Goal: Task Accomplishment & Management: Use online tool/utility

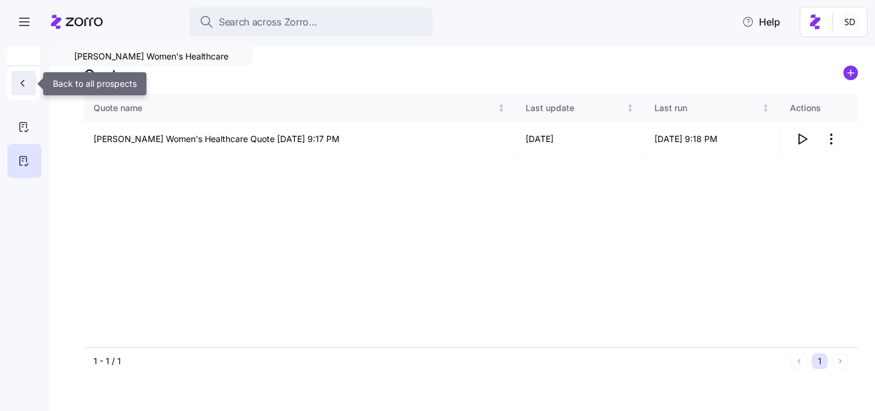
click at [27, 83] on icon "button" at bounding box center [22, 83] width 12 height 12
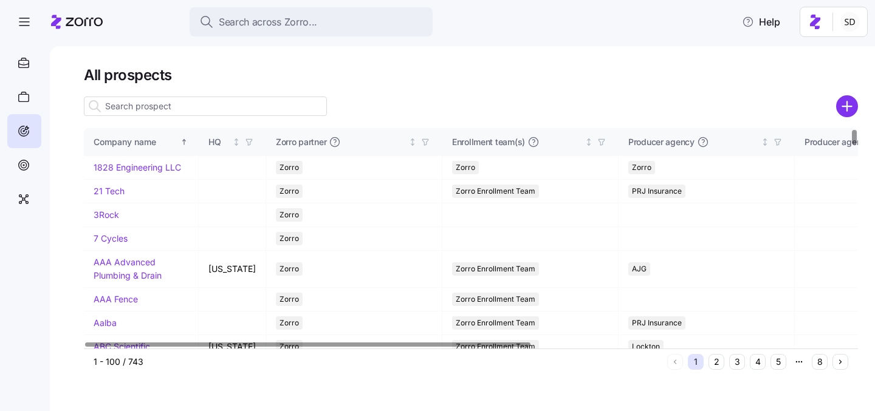
click at [152, 109] on input at bounding box center [205, 106] width 243 height 19
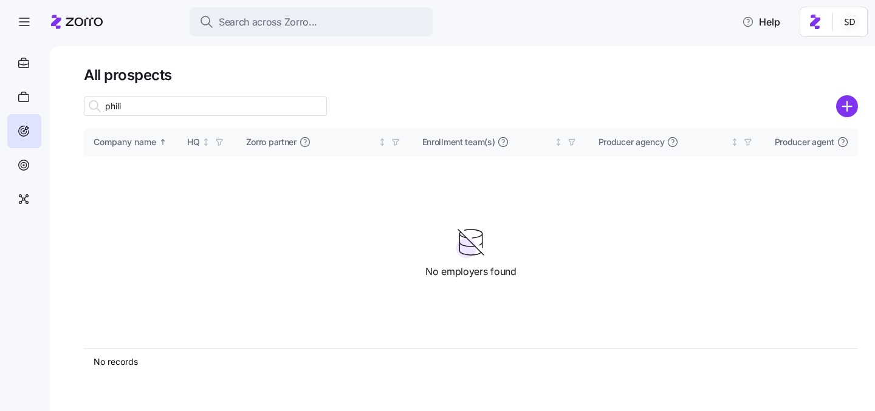
click at [116, 110] on input "phili" at bounding box center [205, 106] width 243 height 19
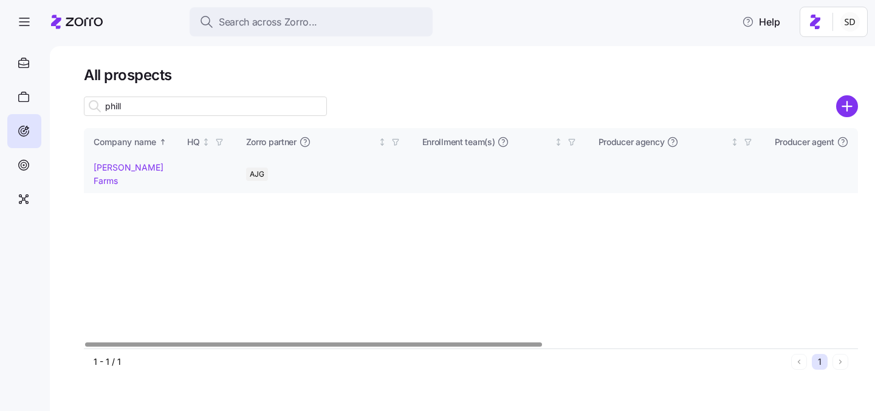
type input "phill"
click at [124, 168] on link "Phillips Farms" at bounding box center [129, 174] width 70 height 24
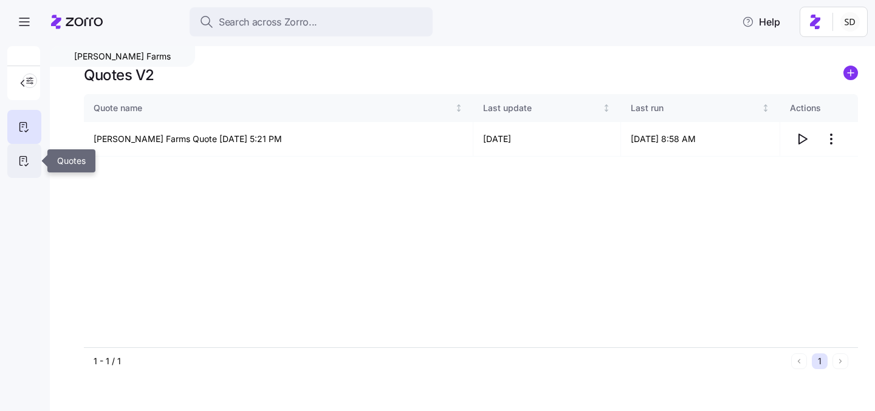
click at [32, 159] on div at bounding box center [24, 161] width 34 height 34
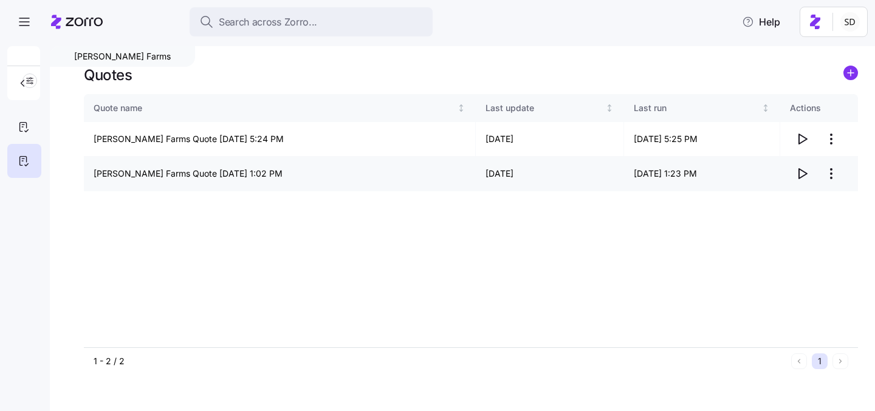
click at [802, 172] on icon "button" at bounding box center [802, 173] width 15 height 15
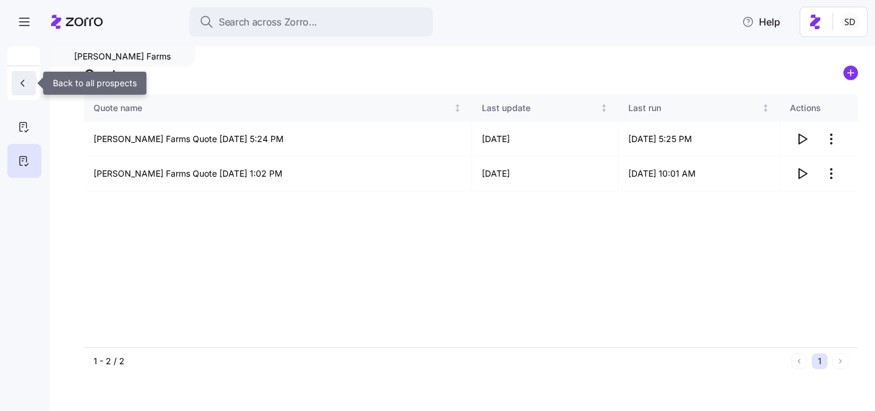
click at [19, 82] on icon "button" at bounding box center [22, 83] width 12 height 12
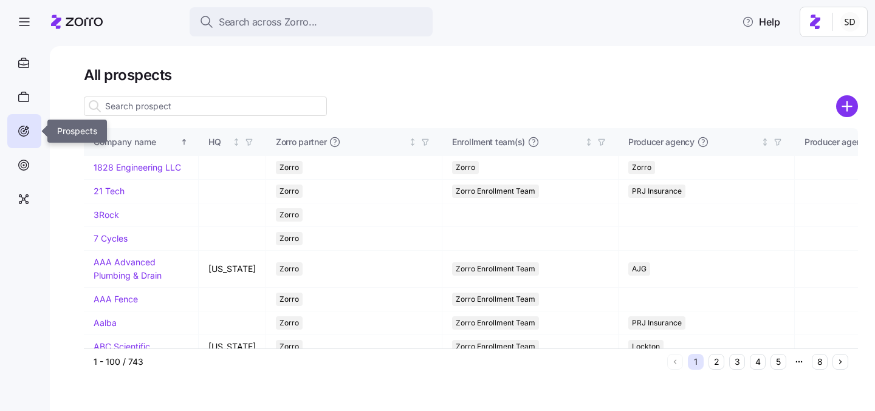
click at [24, 137] on icon at bounding box center [23, 131] width 13 height 15
click at [22, 159] on icon at bounding box center [23, 165] width 13 height 15
click at [21, 164] on icon at bounding box center [23, 165] width 13 height 15
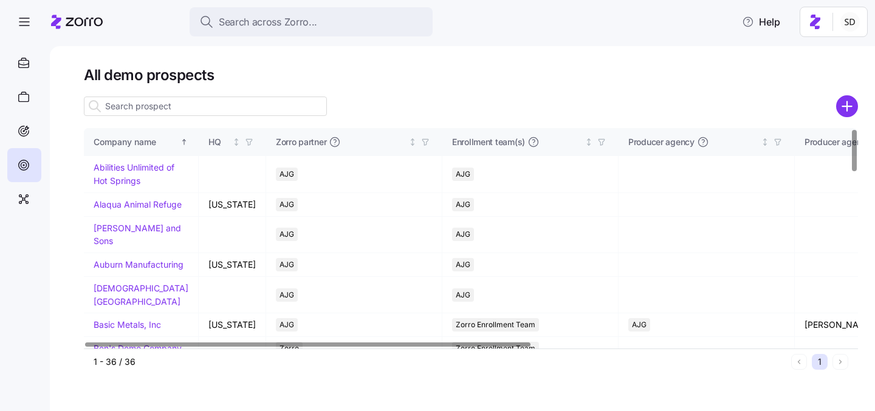
click at [131, 105] on input at bounding box center [205, 106] width 243 height 19
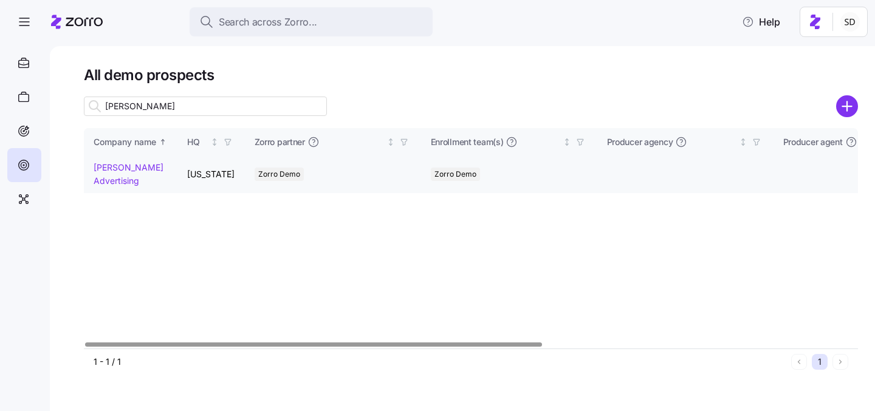
type input "kurian"
click at [100, 168] on link "[PERSON_NAME] Advertising" at bounding box center [129, 174] width 70 height 24
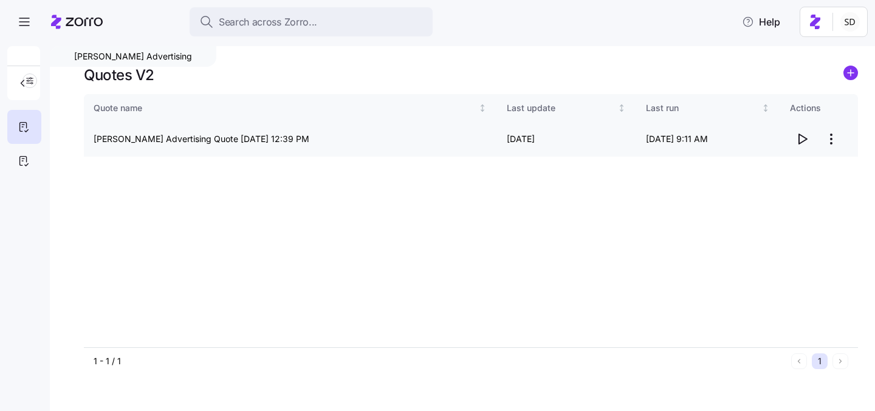
click at [802, 138] on icon "button" at bounding box center [802, 139] width 15 height 15
click at [22, 165] on icon at bounding box center [23, 161] width 13 height 15
click at [804, 134] on icon "button" at bounding box center [802, 139] width 15 height 15
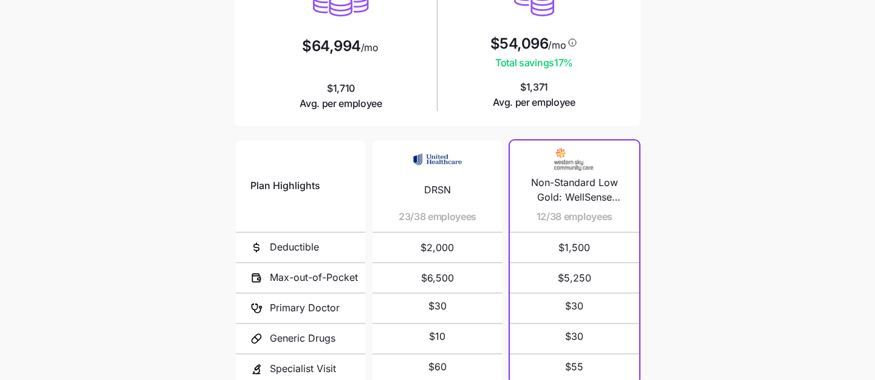
scroll to position [227, 0]
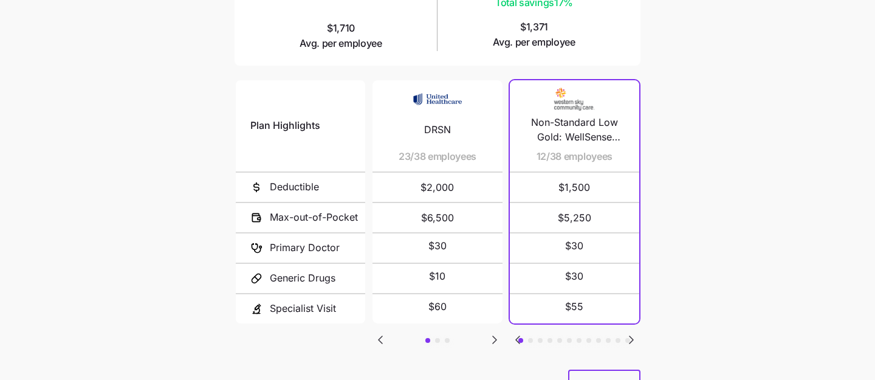
click at [493, 337] on icon "Go to next slide" at bounding box center [495, 339] width 4 height 7
click at [379, 336] on icon "Go to previous slide" at bounding box center [380, 339] width 4 height 7
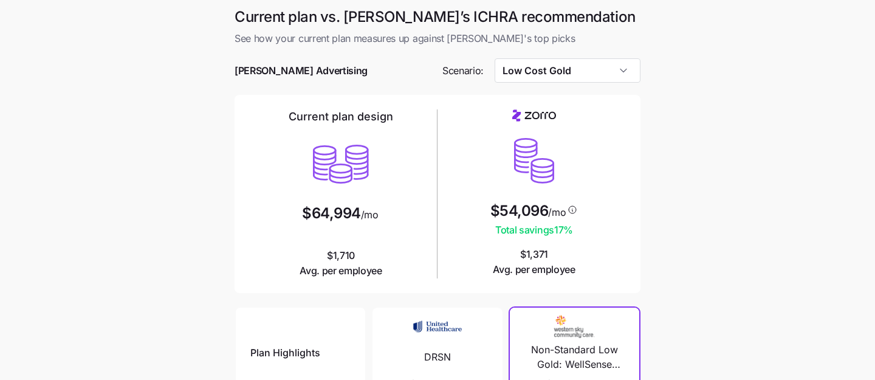
scroll to position [0, 0]
click at [626, 76] on input "Low Cost Gold" at bounding box center [568, 70] width 146 height 24
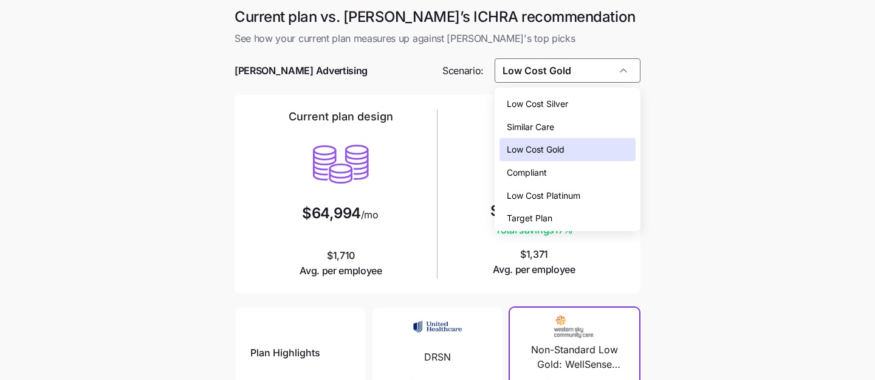
click at [611, 106] on div "Low Cost Silver" at bounding box center [567, 103] width 137 height 23
type input "Low Cost Silver"
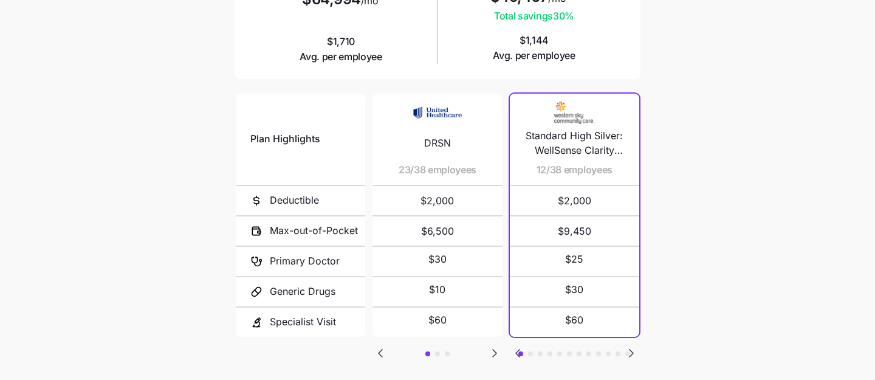
scroll to position [208, 0]
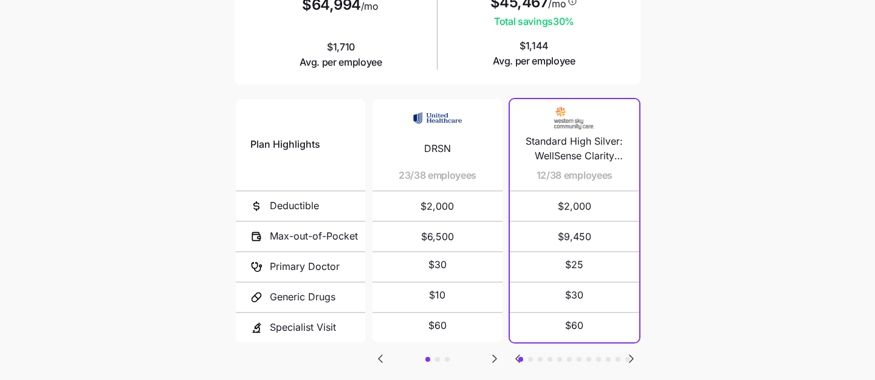
click at [629, 355] on icon "Go to next slide" at bounding box center [631, 358] width 4 height 7
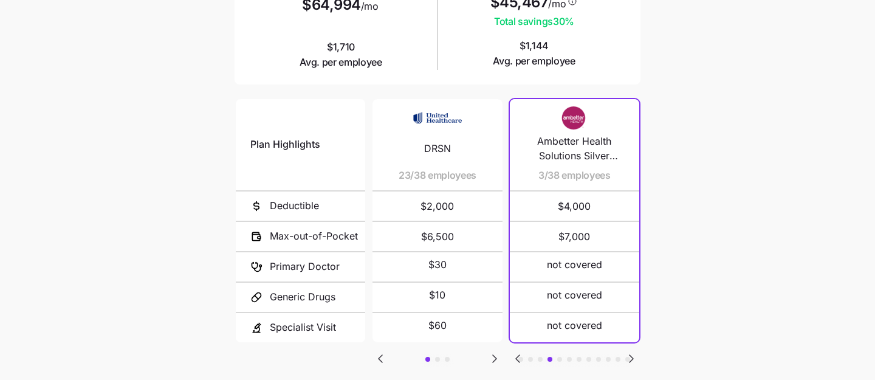
click at [629, 355] on icon "Go to next slide" at bounding box center [631, 358] width 4 height 7
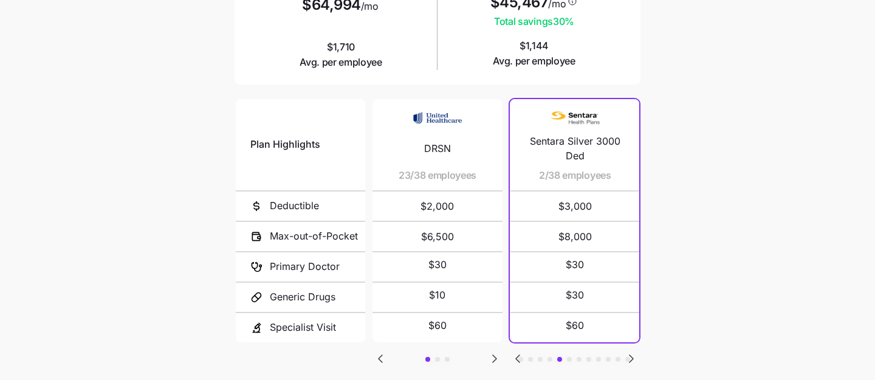
click at [629, 355] on icon "Go to next slide" at bounding box center [631, 358] width 4 height 7
drag, startPoint x: 541, startPoint y: 174, endPoint x: 550, endPoint y: 174, distance: 9.1
click at [550, 174] on span "1/38 employees" at bounding box center [583, 175] width 70 height 15
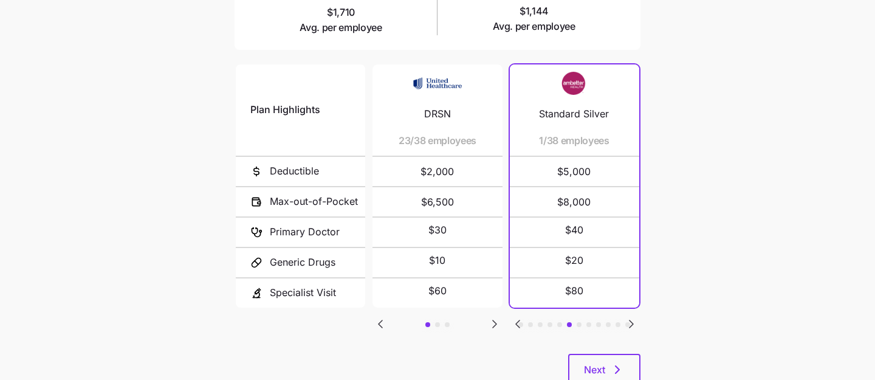
scroll to position [249, 0]
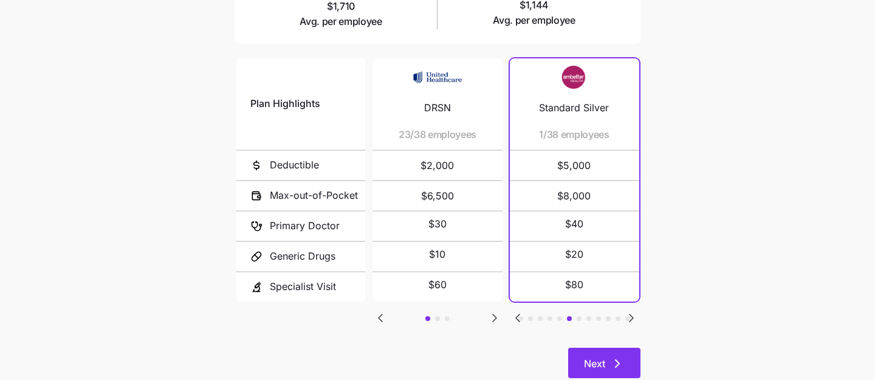
click at [595, 361] on span "Next" at bounding box center [594, 363] width 21 height 15
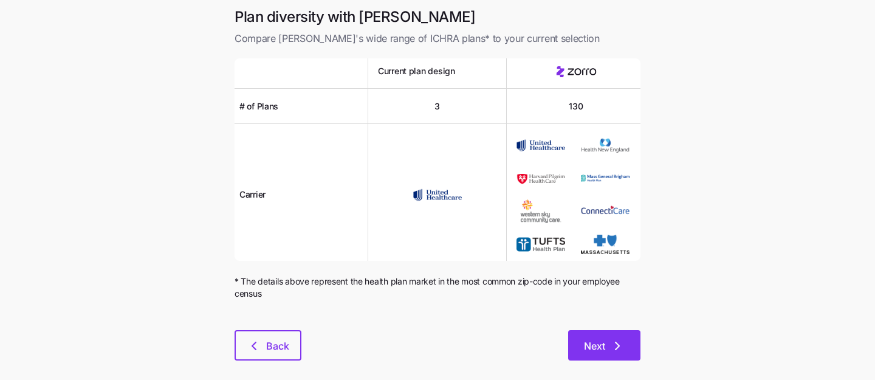
click at [600, 347] on span "Next" at bounding box center [594, 345] width 21 height 15
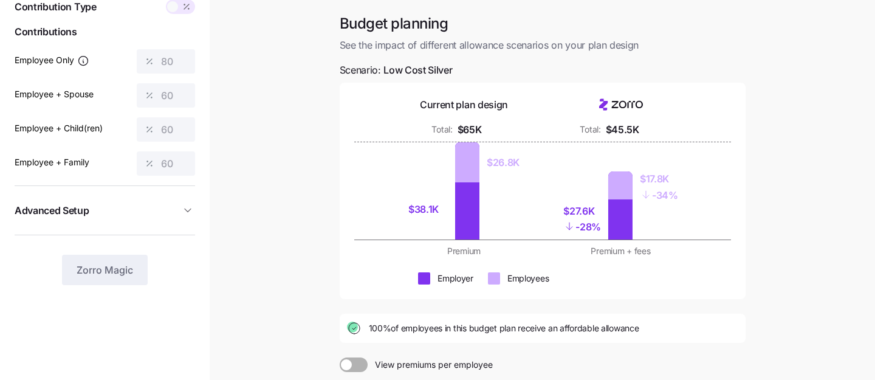
scroll to position [49, 0]
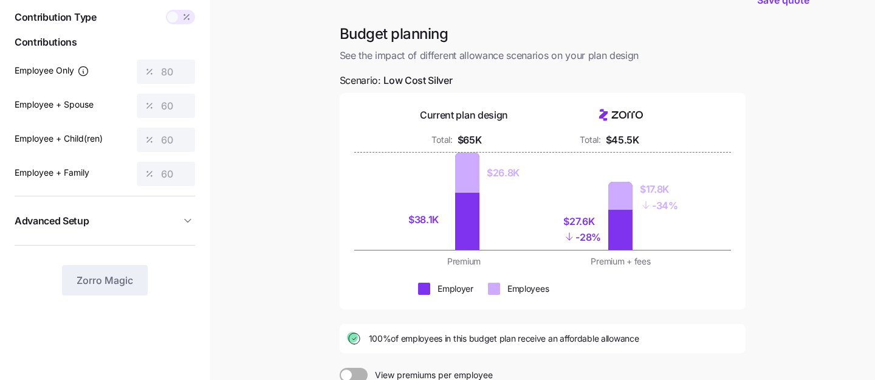
click at [174, 22] on div at bounding box center [180, 17] width 29 height 15
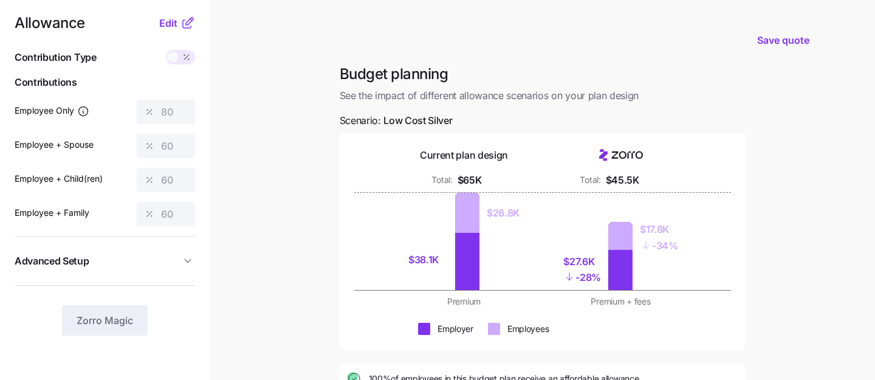
scroll to position [5, 0]
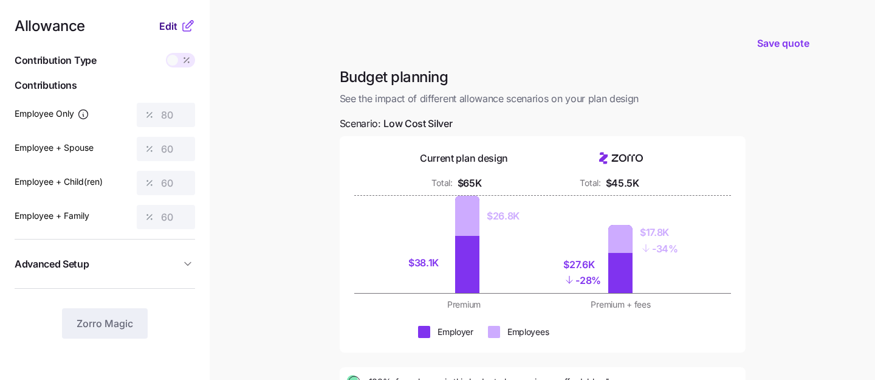
click at [166, 27] on span "Edit" at bounding box center [168, 26] width 18 height 15
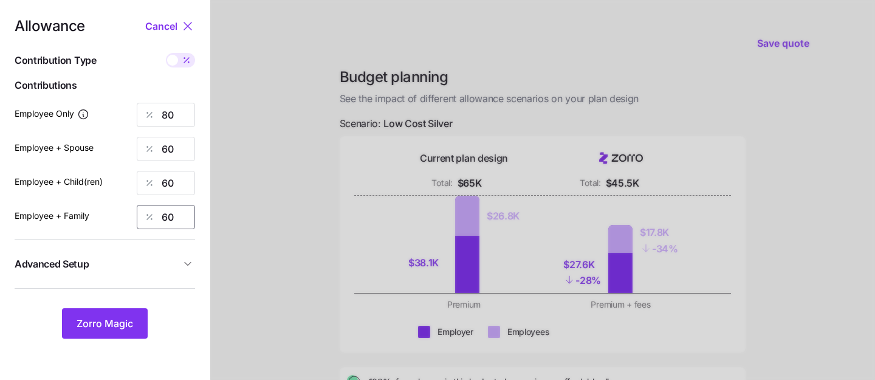
click at [184, 216] on input "60" at bounding box center [166, 217] width 58 height 24
click at [179, 182] on input "60" at bounding box center [166, 183] width 58 height 24
type input "6"
type input "0"
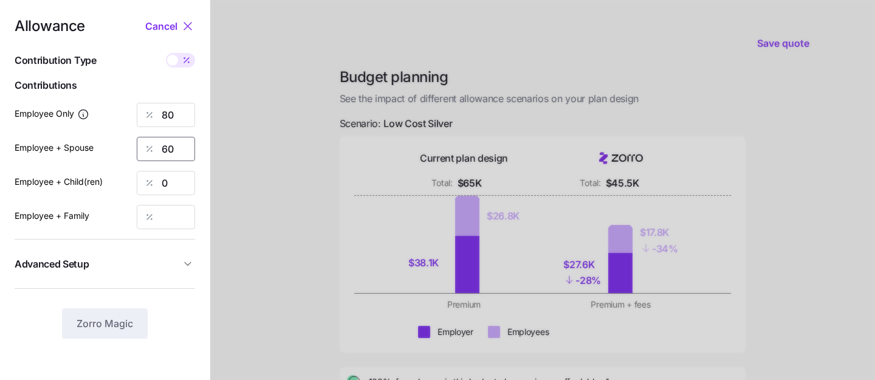
click at [176, 148] on input "60" at bounding box center [166, 149] width 58 height 24
type input "0"
click at [178, 120] on input "80" at bounding box center [166, 115] width 58 height 24
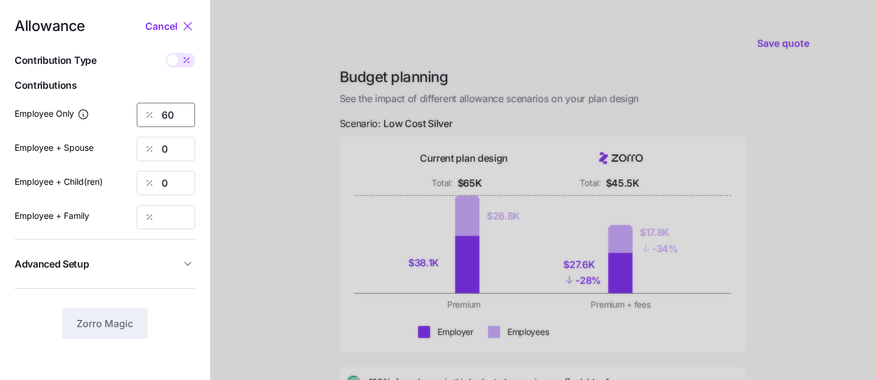
scroll to position [0, 0]
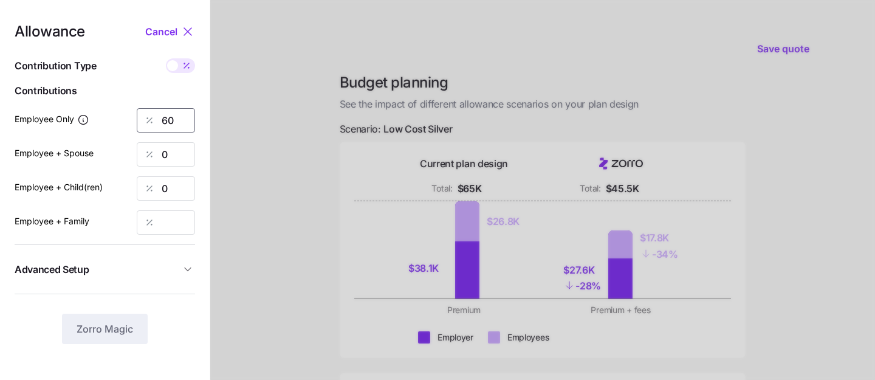
type input "60"
click at [156, 216] on div at bounding box center [149, 222] width 24 height 23
click at [163, 217] on input "Employee + Family" at bounding box center [166, 222] width 58 height 24
type input "0"
click at [122, 328] on span "Zorro Magic" at bounding box center [105, 328] width 57 height 15
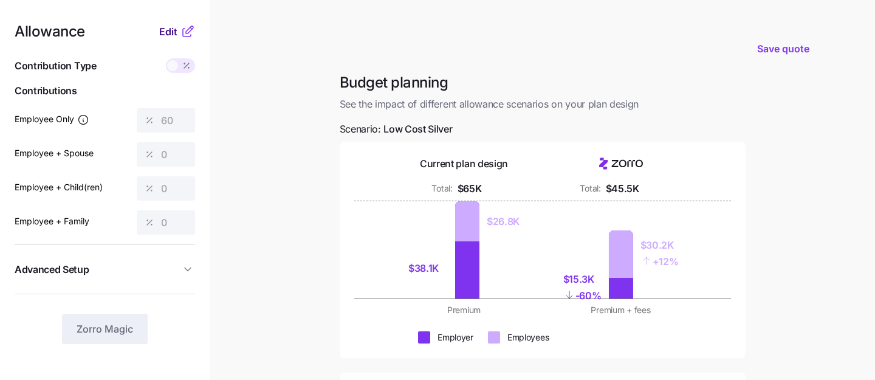
click at [167, 33] on span "Edit" at bounding box center [168, 31] width 18 height 15
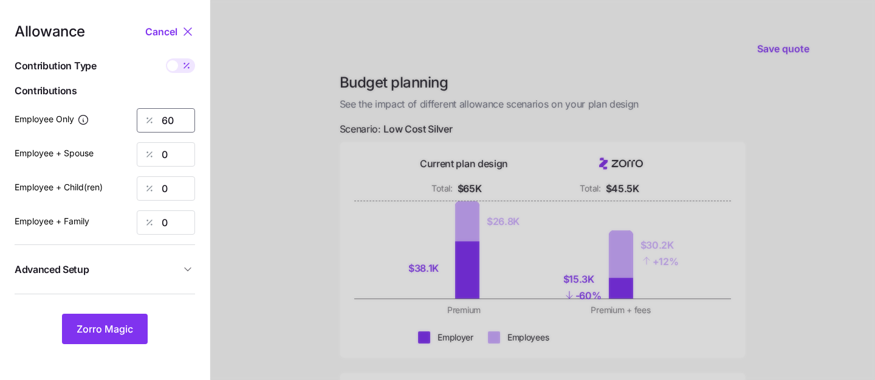
click at [180, 119] on input "60" at bounding box center [166, 120] width 58 height 24
click at [100, 332] on span "Zorro Magic" at bounding box center [105, 328] width 57 height 15
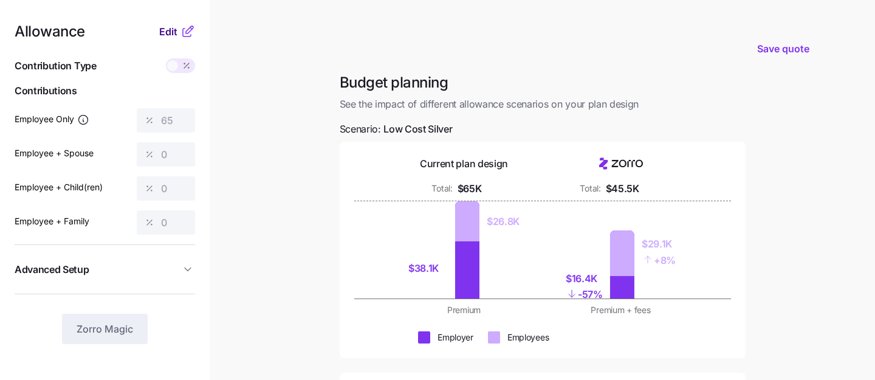
click at [170, 33] on span "Edit" at bounding box center [168, 31] width 18 height 15
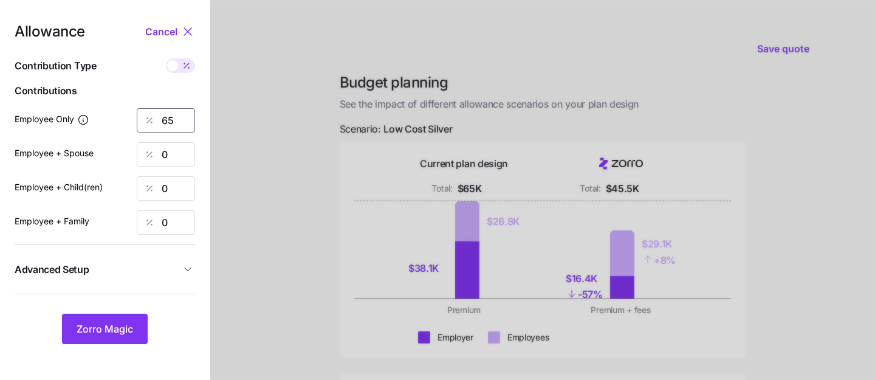
click at [173, 122] on input "65" at bounding box center [166, 120] width 58 height 24
type input "6"
click at [110, 332] on span "Zorro Magic" at bounding box center [105, 328] width 57 height 15
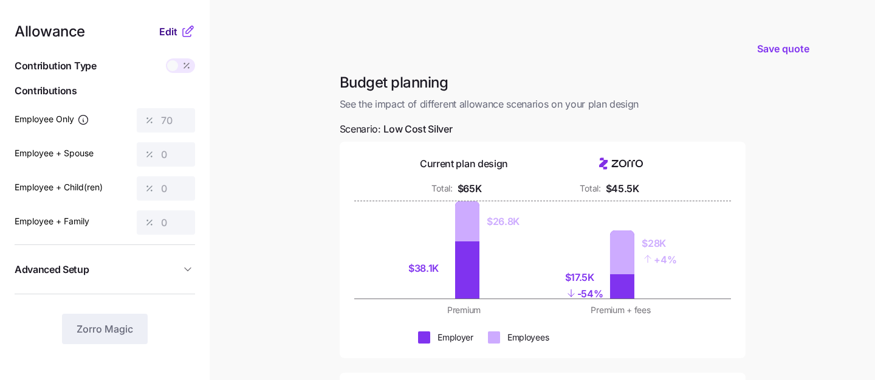
click at [168, 35] on span "Edit" at bounding box center [168, 31] width 18 height 15
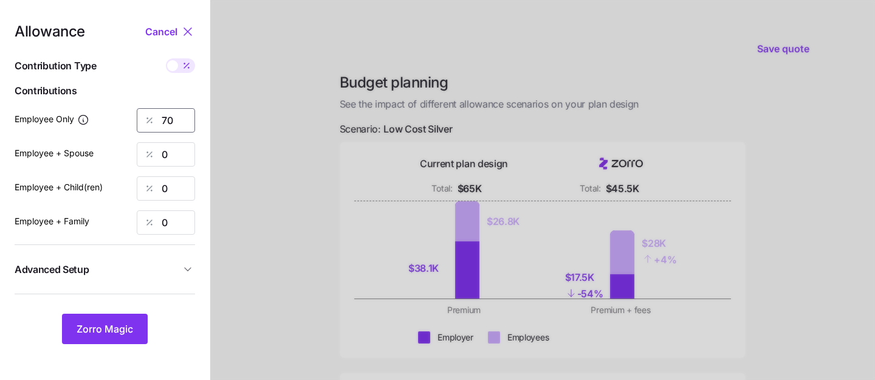
click at [174, 118] on input "70" at bounding box center [166, 120] width 58 height 24
click at [131, 327] on span "Zorro Magic" at bounding box center [105, 328] width 57 height 15
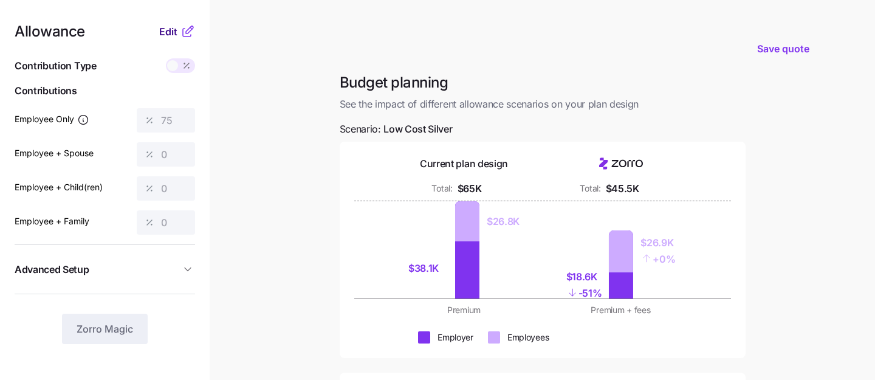
click at [163, 29] on span "Edit" at bounding box center [168, 31] width 18 height 15
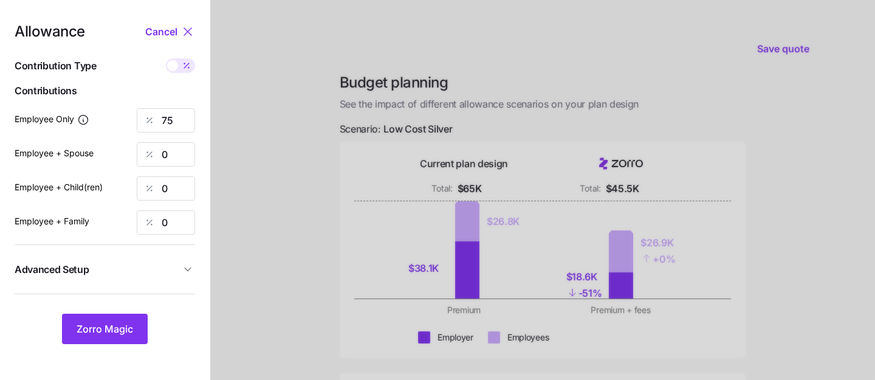
click at [177, 69] on div at bounding box center [180, 65] width 29 height 15
click at [166, 58] on input "checkbox" at bounding box center [166, 58] width 0 height 0
click at [184, 68] on span at bounding box center [188, 65] width 11 height 11
click at [166, 58] on input "checkbox" at bounding box center [166, 58] width 0 height 0
click at [177, 61] on div at bounding box center [180, 65] width 29 height 15
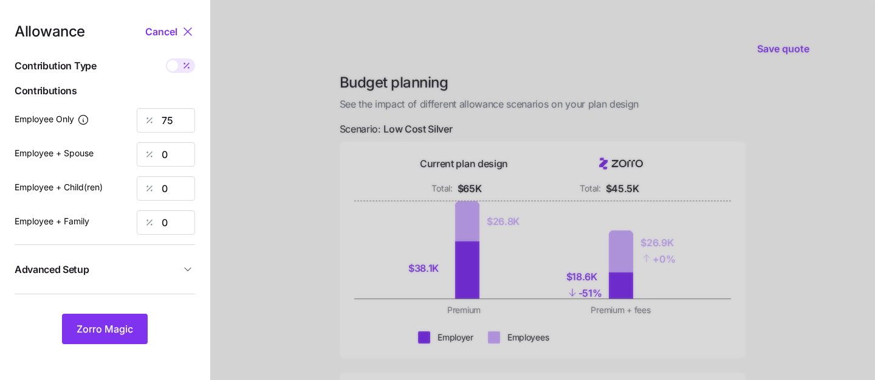
click at [166, 58] on input "checkbox" at bounding box center [166, 58] width 0 height 0
click at [184, 66] on span at bounding box center [188, 65] width 11 height 11
click at [166, 58] on input "checkbox" at bounding box center [166, 58] width 0 height 0
type input "75"
click at [99, 330] on span "Zorro Magic" at bounding box center [105, 328] width 57 height 15
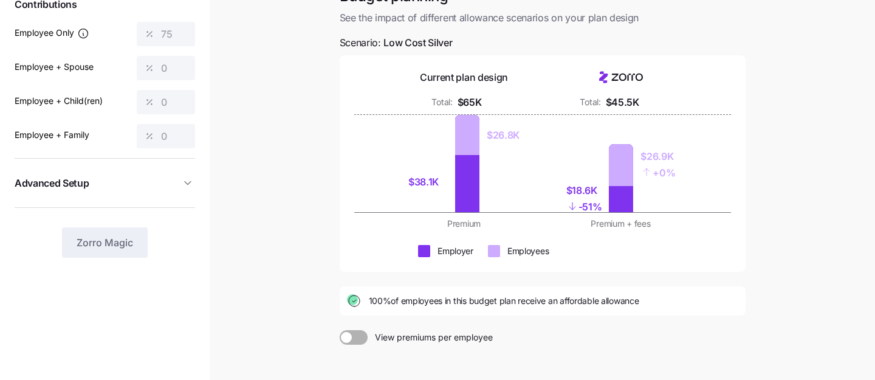
scroll to position [163, 0]
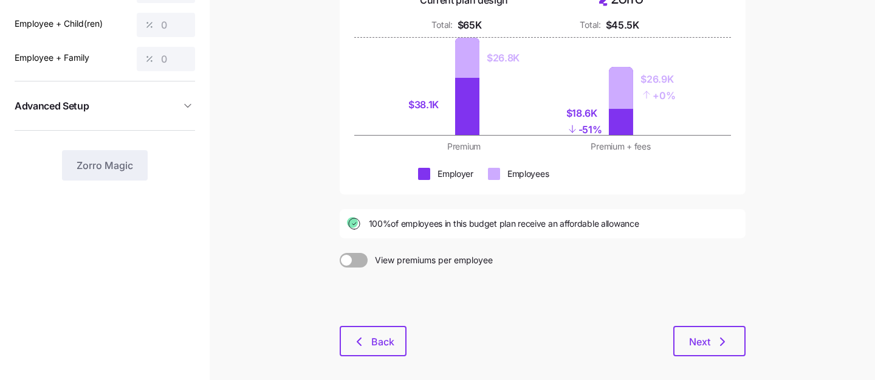
click at [356, 224] on circle at bounding box center [352, 222] width 11 height 11
click at [700, 337] on span "Next" at bounding box center [699, 341] width 21 height 15
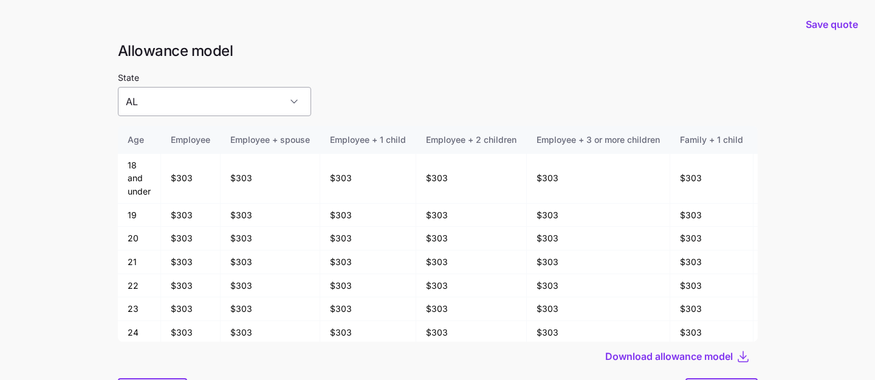
click at [256, 104] on input "AL" at bounding box center [214, 101] width 193 height 29
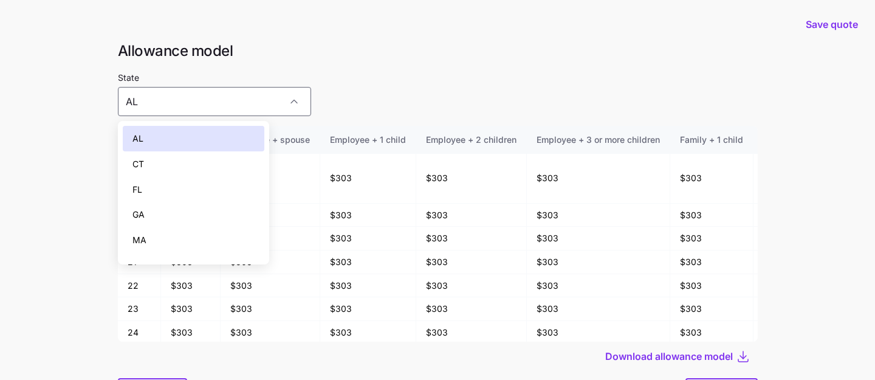
click at [327, 79] on div "State [US_STATE]" at bounding box center [438, 93] width 640 height 46
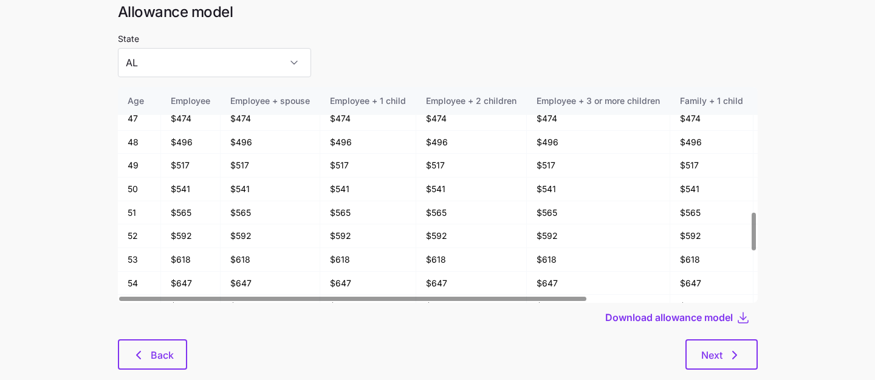
scroll to position [65, 0]
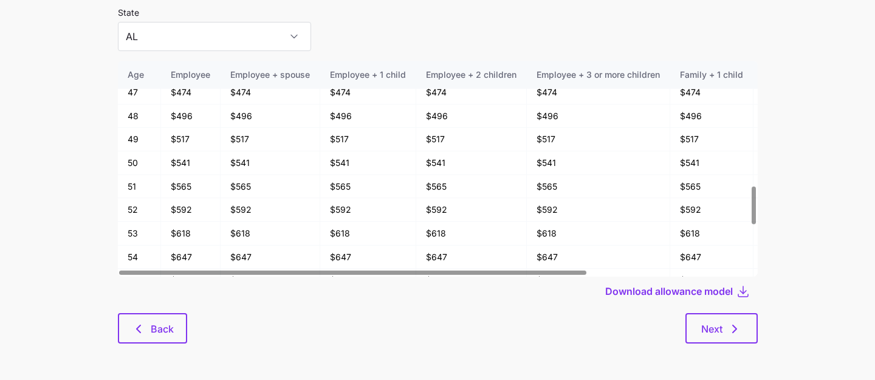
click at [117, 338] on div "Allowance model State [US_STATE] Age Employee Employee + spouse Employee + 1 ch…" at bounding box center [437, 167] width 659 height 382
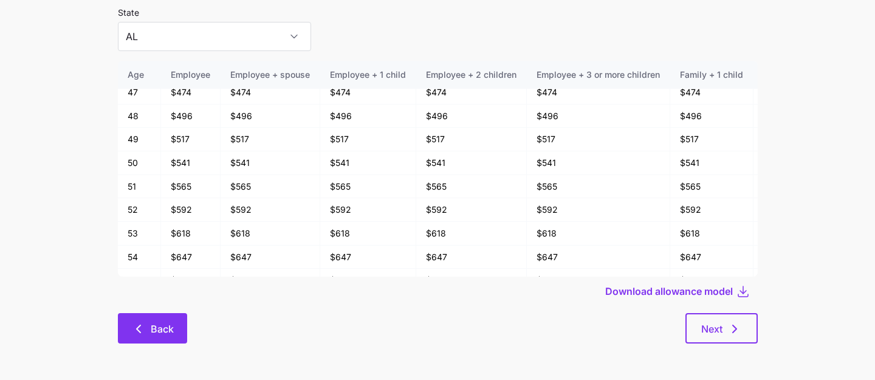
click at [155, 328] on span "Back" at bounding box center [162, 328] width 23 height 15
